Goal: Task Accomplishment & Management: Manage account settings

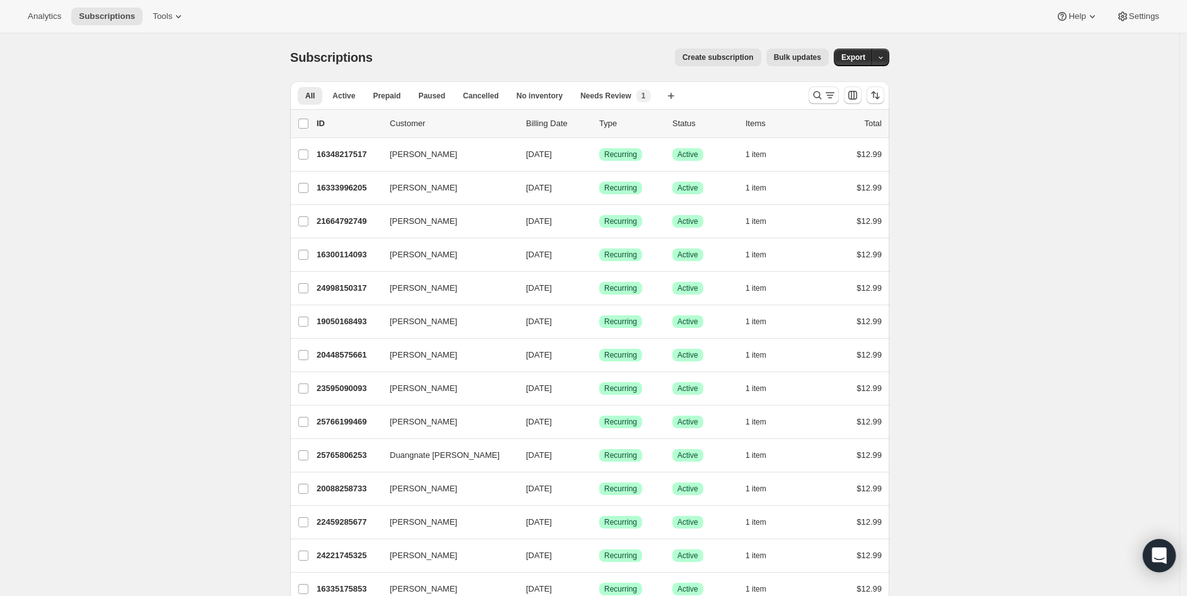
click at [1152, 559] on icon "Open Intercom Messenger" at bounding box center [1160, 556] width 16 height 16
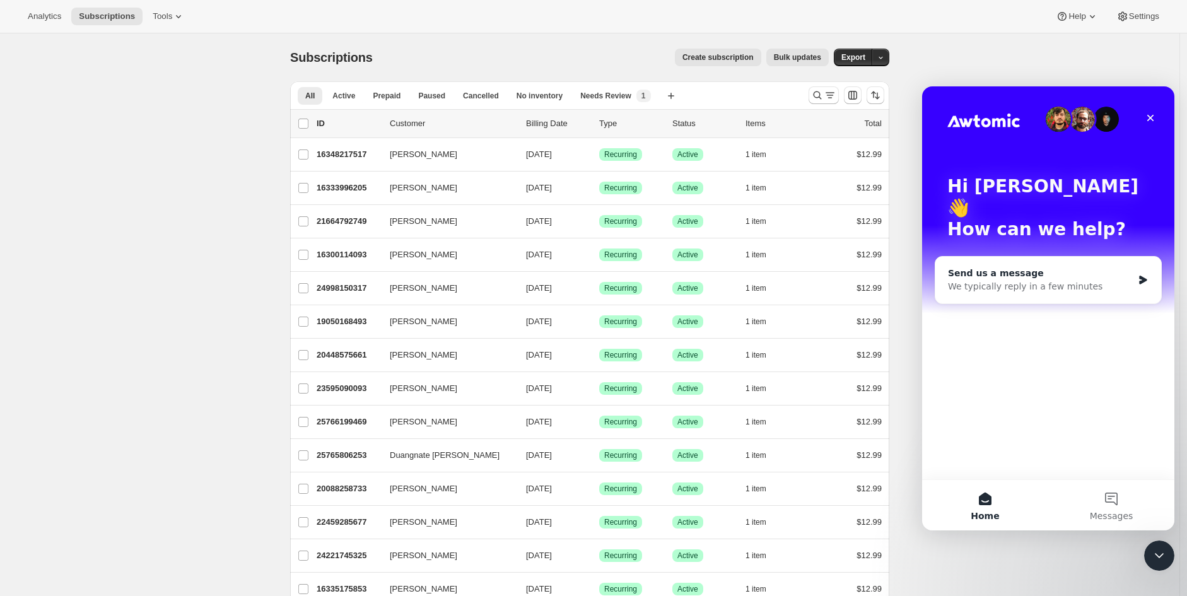
click at [1052, 257] on div "Send us a message We typically reply in a few minutes" at bounding box center [1049, 280] width 226 height 47
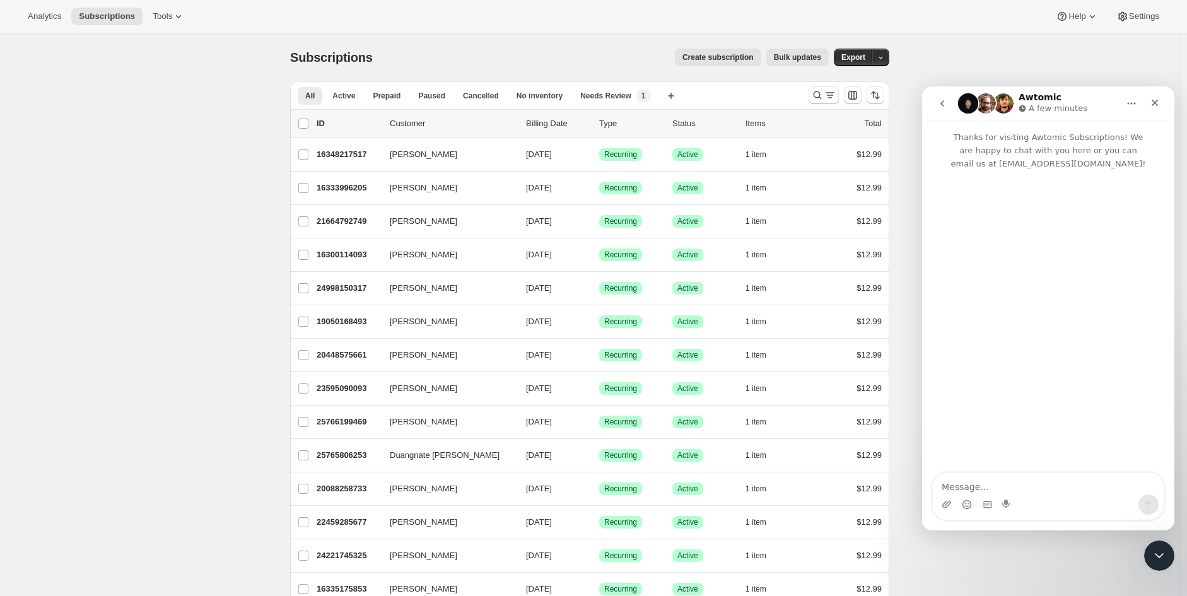
click at [945, 112] on button "go back" at bounding box center [943, 103] width 24 height 24
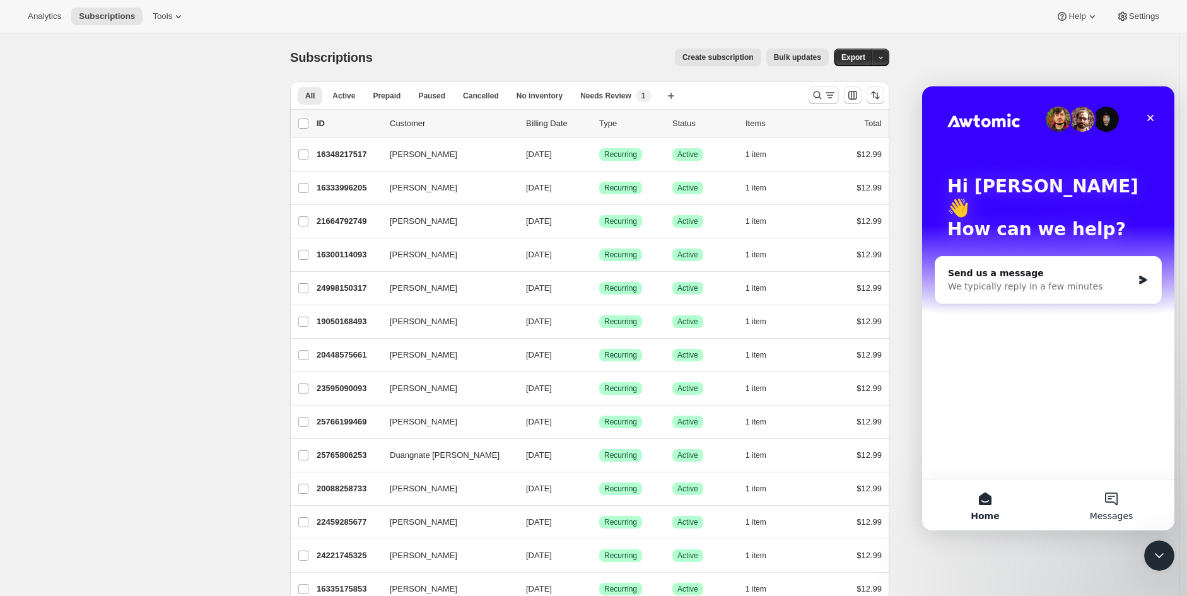
click at [1117, 519] on span "Messages" at bounding box center [1112, 516] width 44 height 9
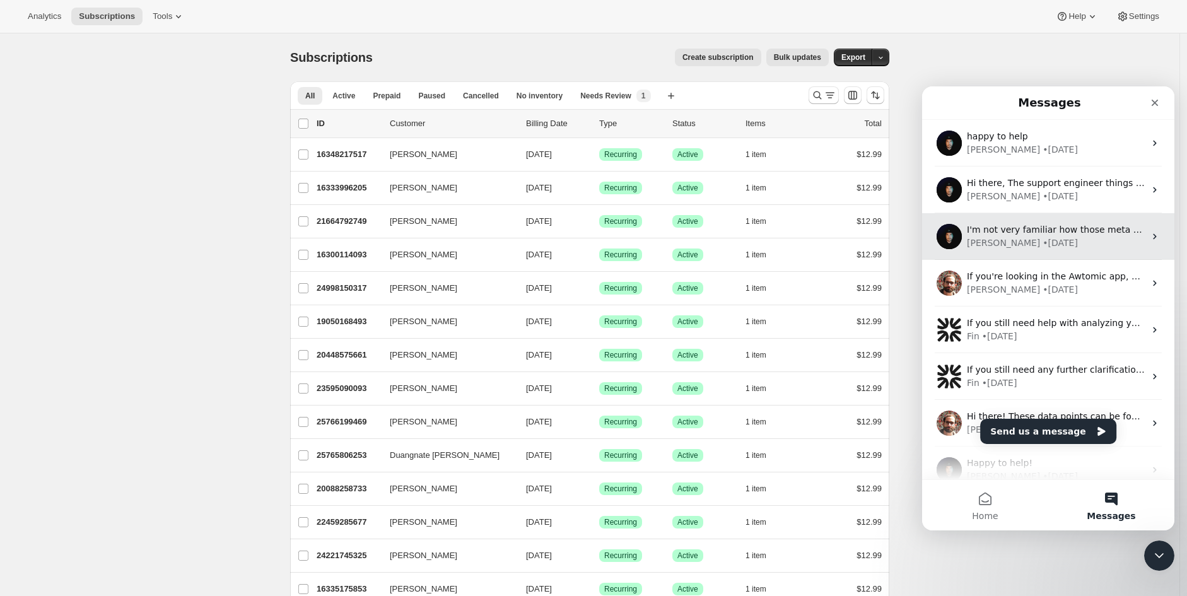
click at [1055, 239] on div "[PERSON_NAME] • [DATE]" at bounding box center [1056, 243] width 178 height 13
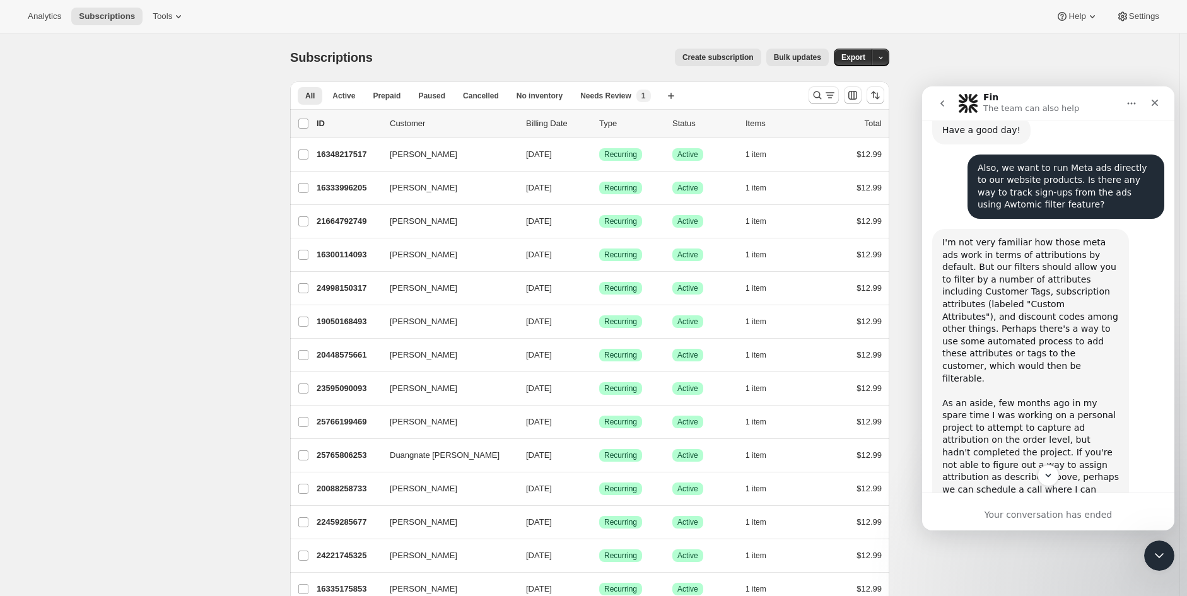
scroll to position [795, 0]
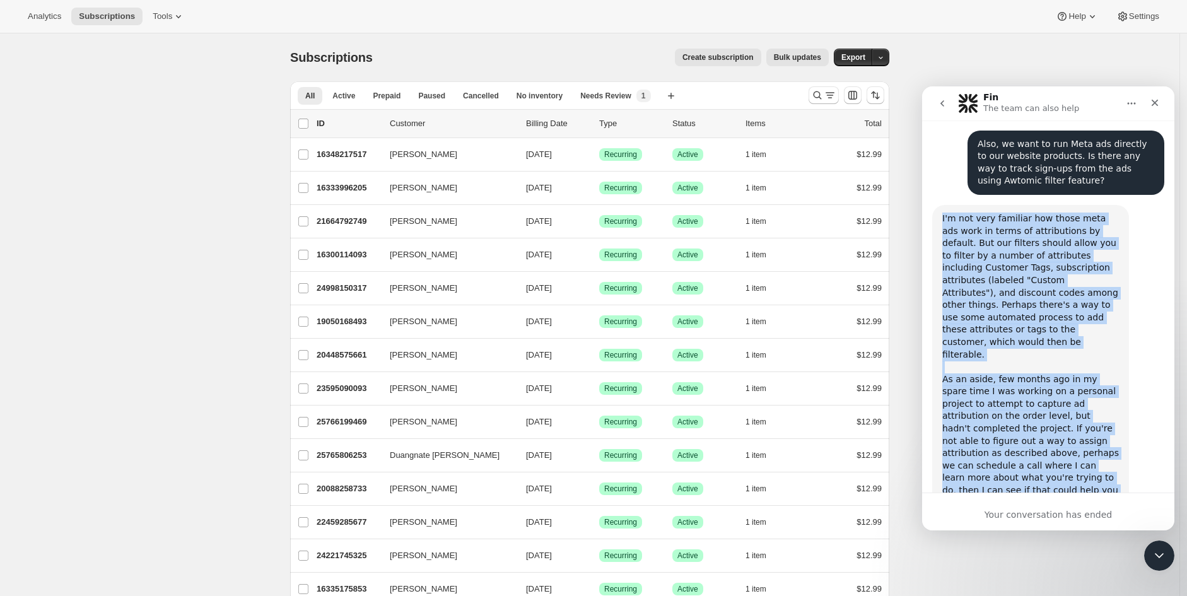
drag, startPoint x: 1050, startPoint y: 440, endPoint x: 943, endPoint y: 197, distance: 265.0
click at [943, 213] on div "I'm not very familiar how those meta ads work in terms of attributions by defau…" at bounding box center [1031, 361] width 177 height 297
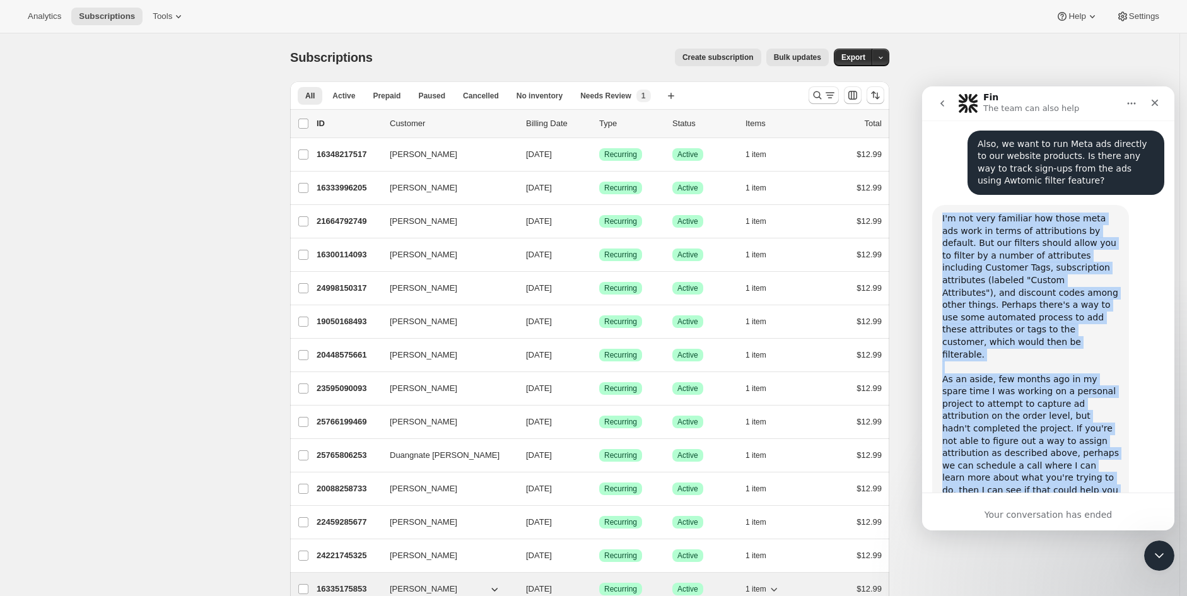
copy div "I'm not very familiar how those meta ads work in terms of attributions by defau…"
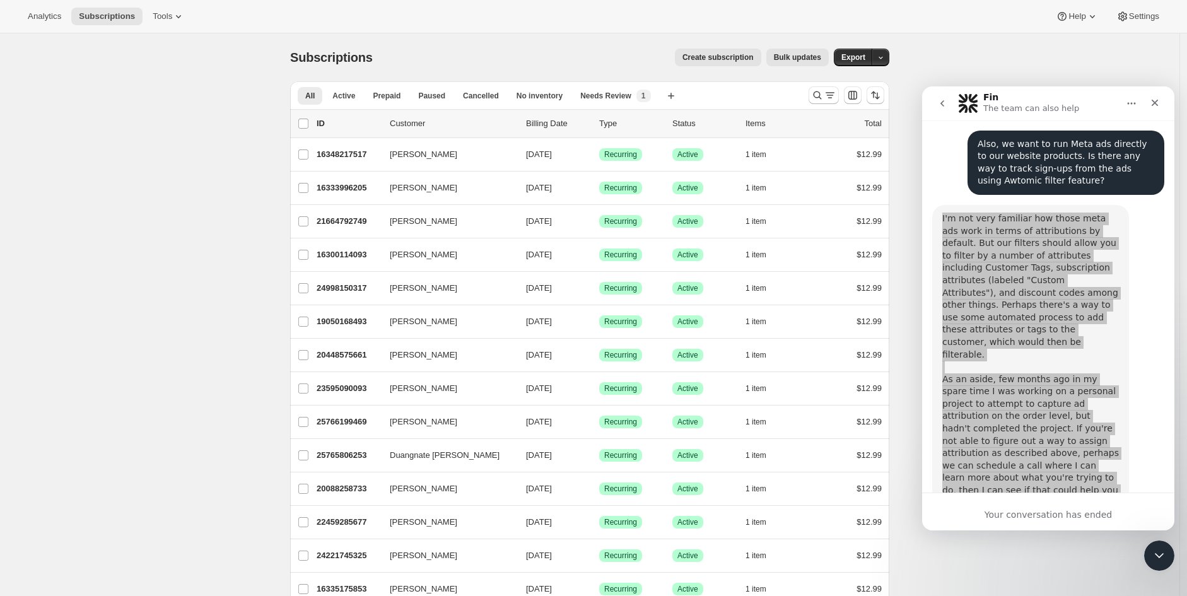
click at [1152, 551] on icon "Close Intercom Messenger" at bounding box center [1157, 553] width 15 height 15
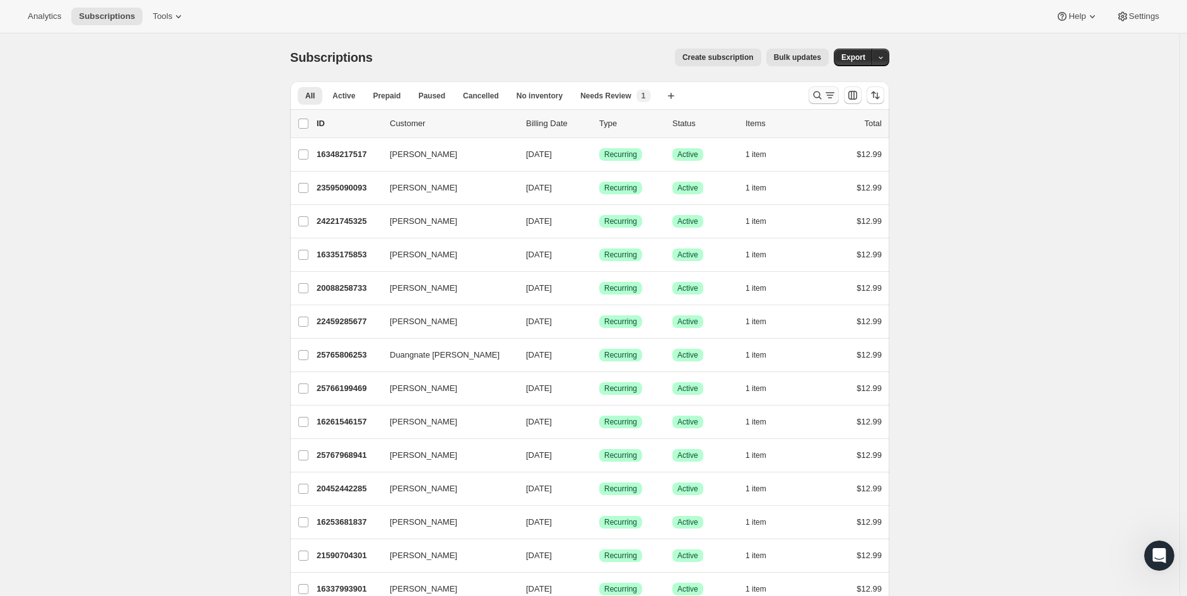
click at [817, 97] on icon "Search and filter results" at bounding box center [817, 95] width 13 height 13
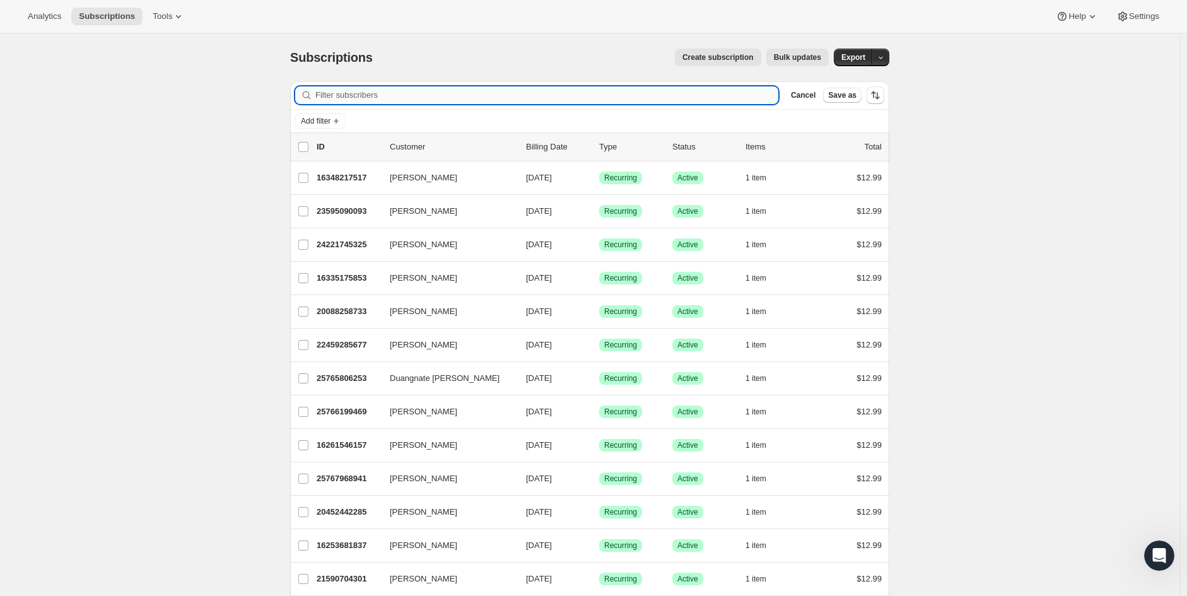
paste input "[EMAIL_ADDRESS][DOMAIN_NAME]"
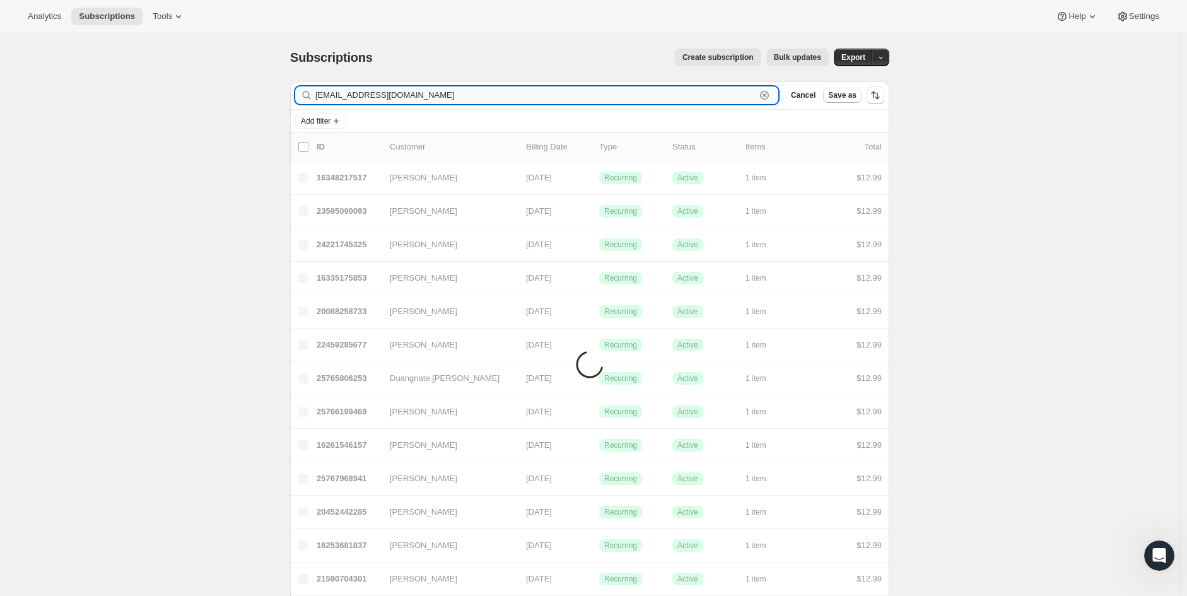
type input "[EMAIL_ADDRESS][DOMAIN_NAME]"
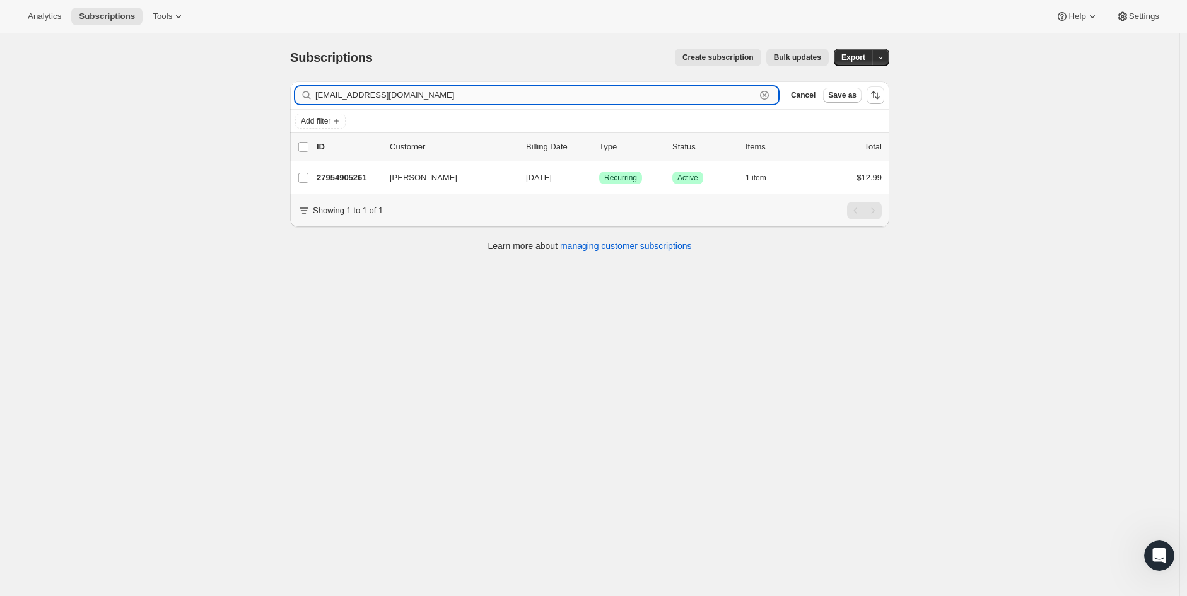
click at [548, 95] on input "[EMAIL_ADDRESS][DOMAIN_NAME]" at bounding box center [535, 95] width 440 height 18
paste input "text"
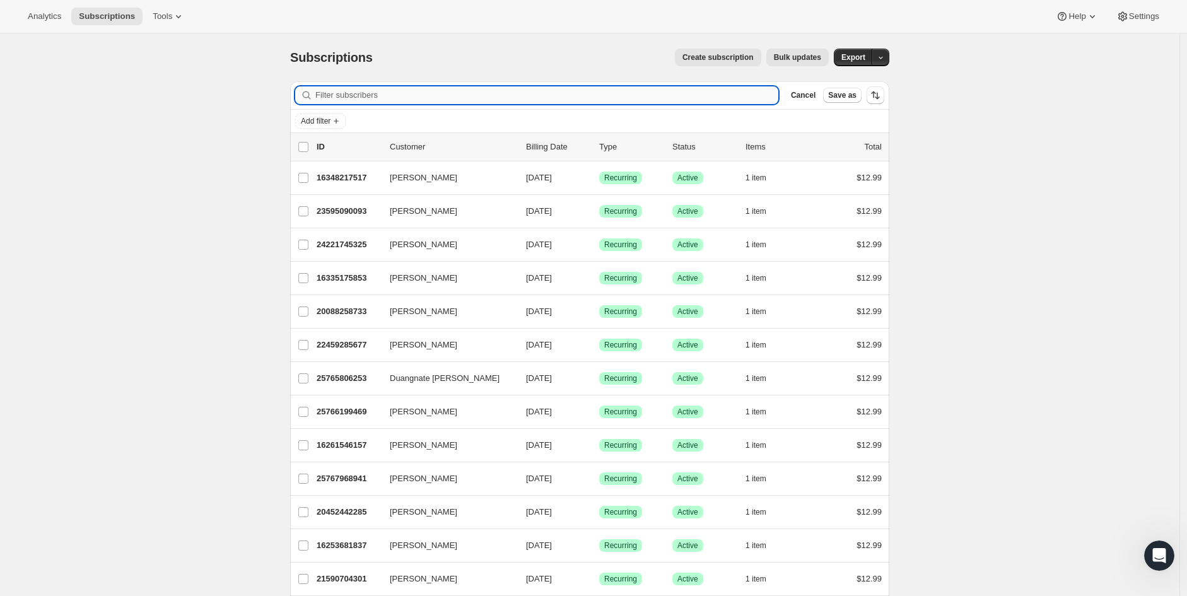
paste input "text"
click at [368, 95] on input "Filter subscribers" at bounding box center [546, 95] width 463 height 18
paste input "[EMAIL_ADDRESS][DOMAIN_NAME]"
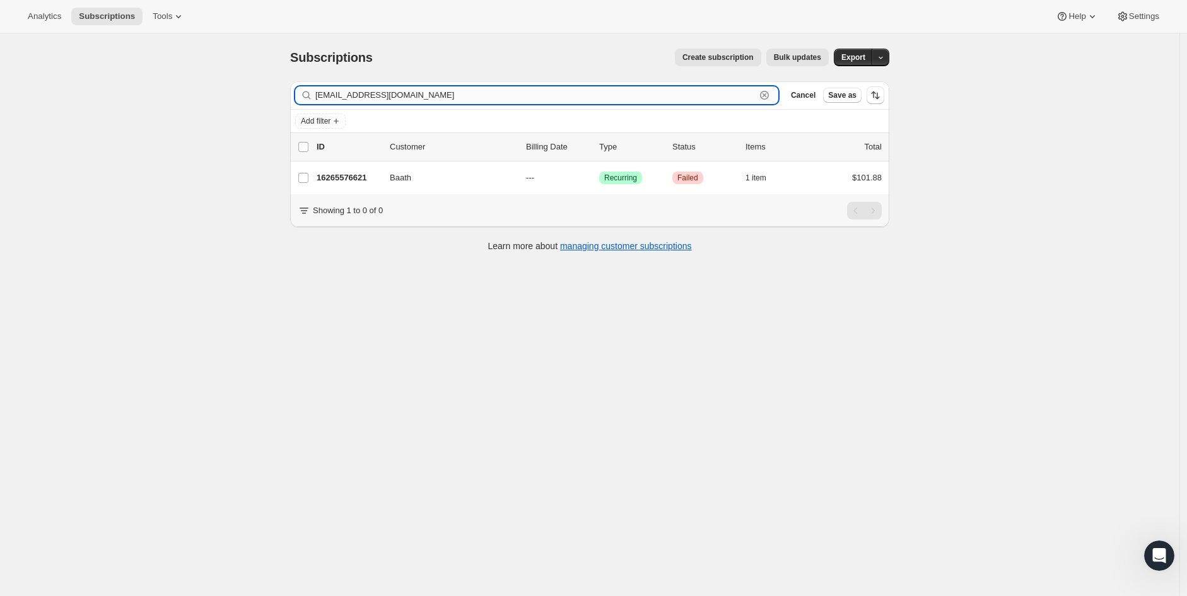
click at [418, 93] on input "[EMAIL_ADDRESS][DOMAIN_NAME]" at bounding box center [535, 95] width 440 height 18
paste input "[EMAIL_ADDRESS][DOMAIN_NAME]"
type input "[EMAIL_ADDRESS][DOMAIN_NAME]"
click at [710, 96] on input "[EMAIL_ADDRESS][DOMAIN_NAME]" at bounding box center [535, 95] width 440 height 18
click at [800, 97] on span "Cancel" at bounding box center [803, 95] width 25 height 10
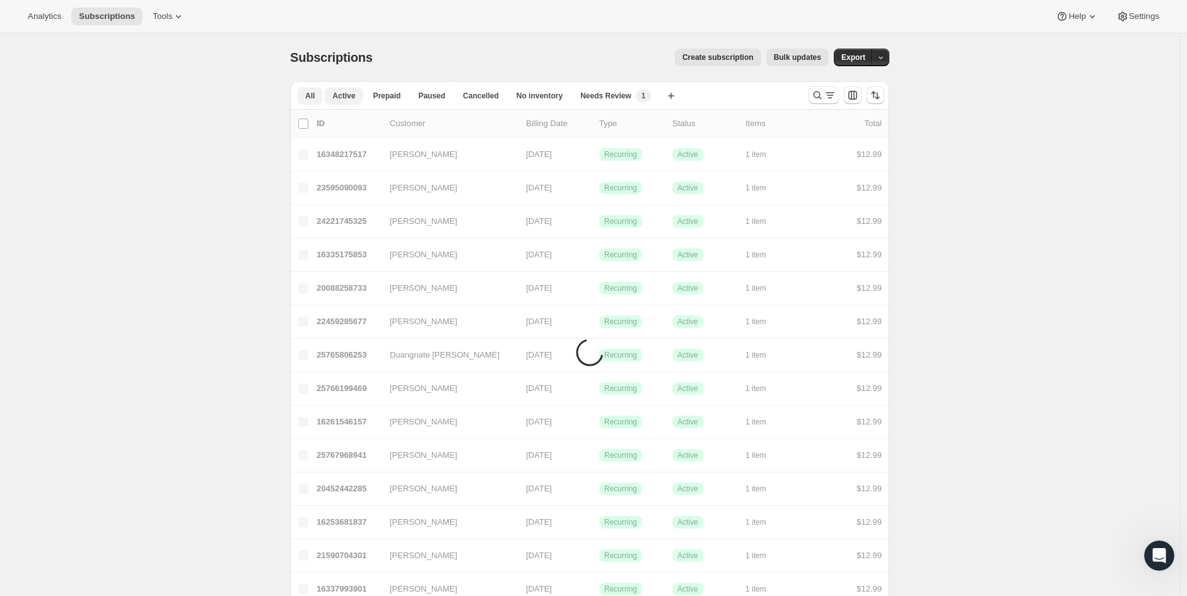
click at [349, 96] on span "Active" at bounding box center [344, 96] width 23 height 10
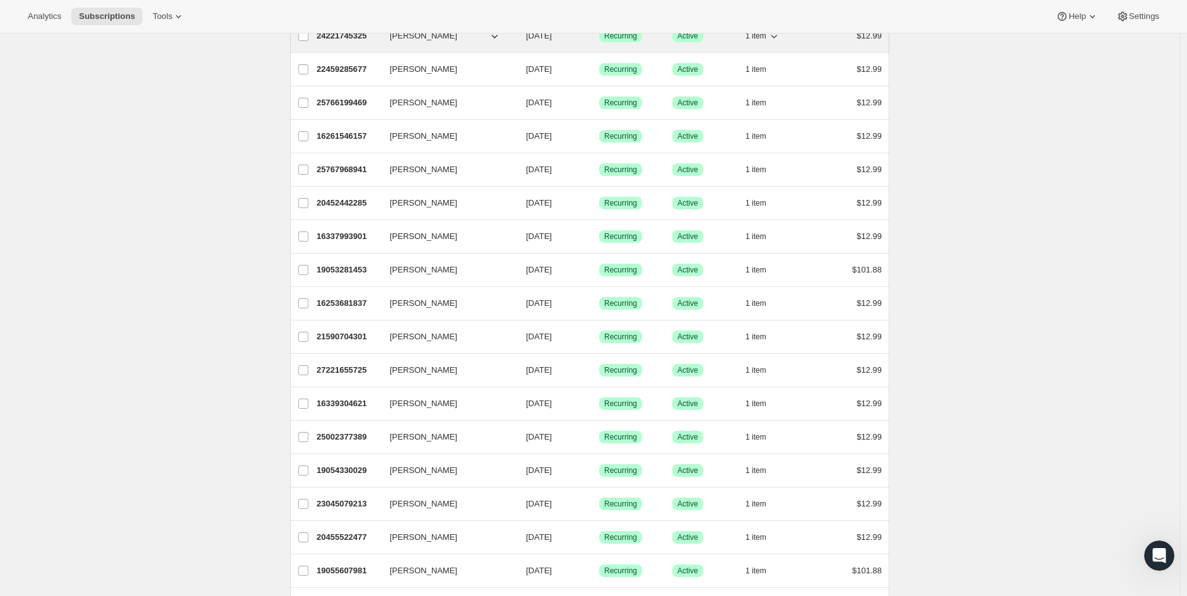
scroll to position [35, 0]
